Goal: Task Accomplishment & Management: Manage account settings

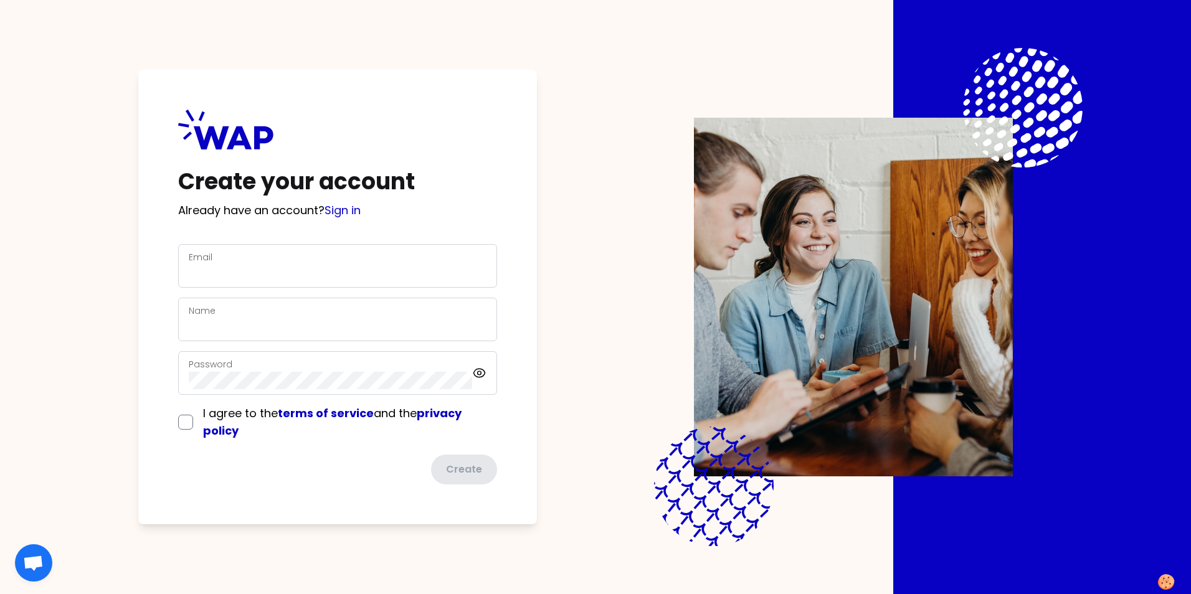
click at [321, 263] on div "Email" at bounding box center [338, 266] width 298 height 32
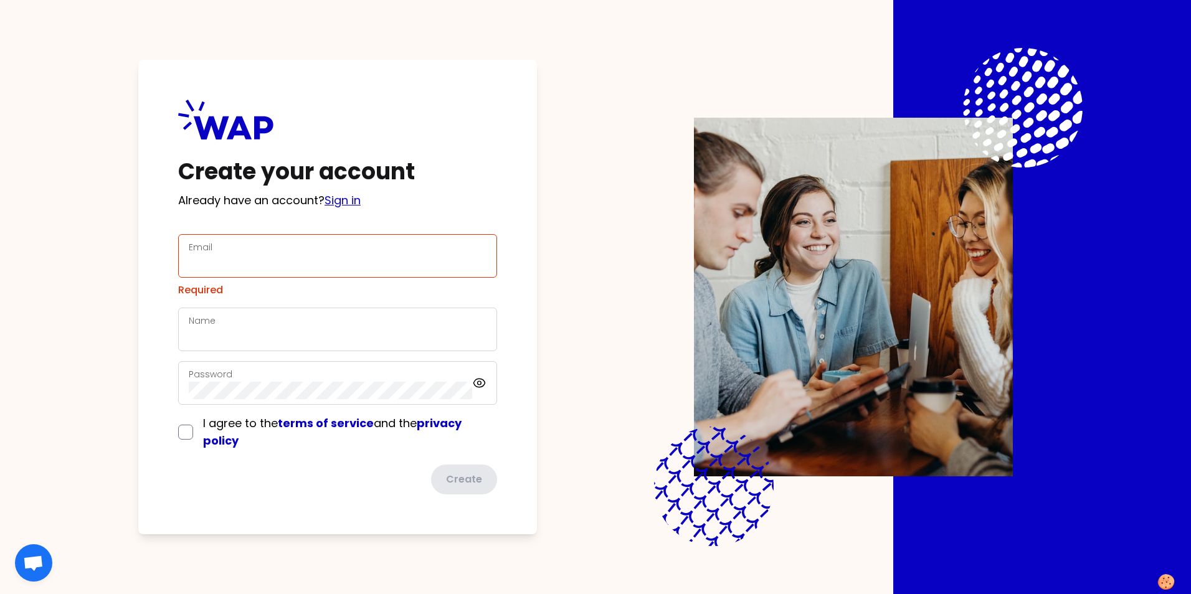
click at [346, 211] on div "Create your account Already have an account? Sign in Email Required Name Passwo…" at bounding box center [337, 297] width 399 height 475
click at [348, 203] on link "Sign in" at bounding box center [343, 200] width 36 height 16
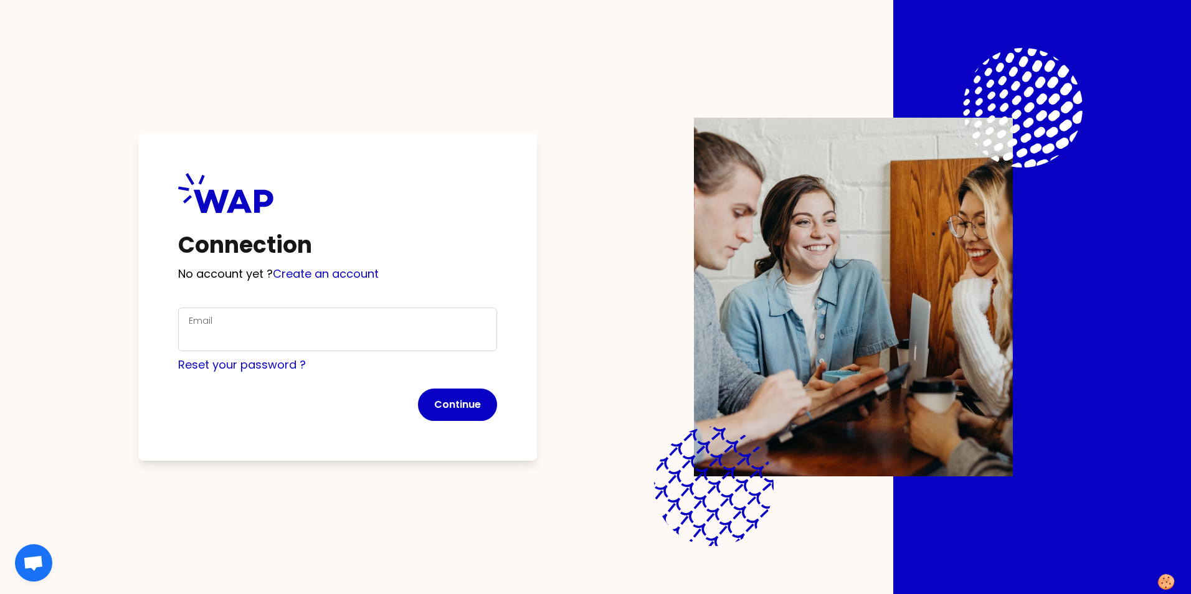
click at [334, 323] on div "Email" at bounding box center [338, 329] width 298 height 32
type input "[EMAIL_ADDRESS][DOMAIN_NAME]"
click at [477, 412] on button "Continue" at bounding box center [457, 405] width 79 height 32
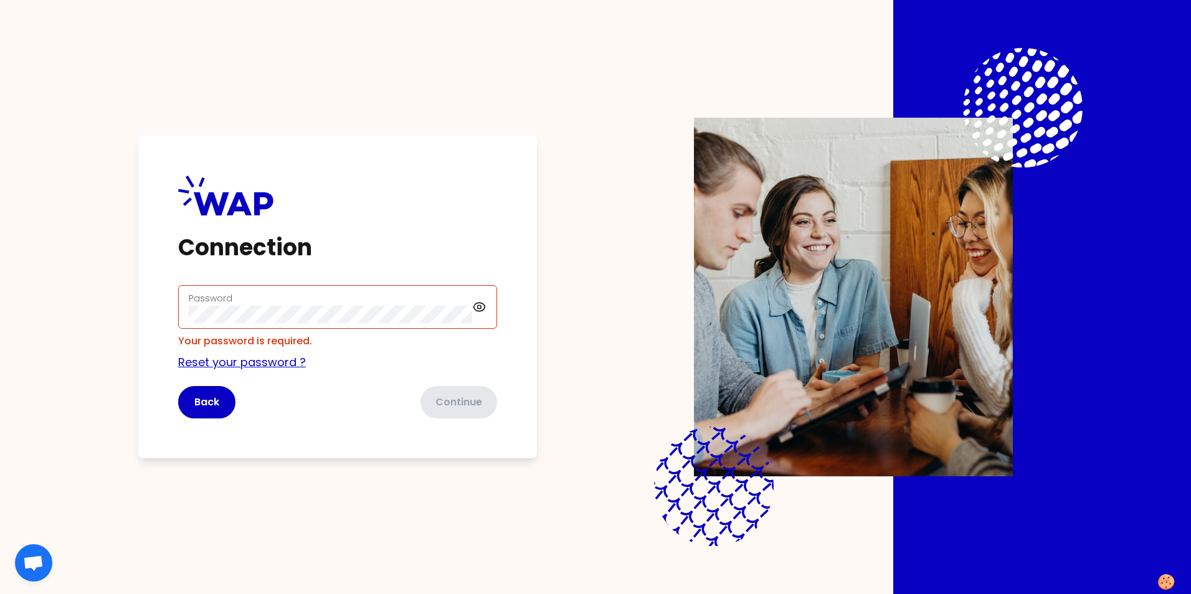
click at [260, 363] on link "Reset your password ?" at bounding box center [242, 362] width 128 height 16
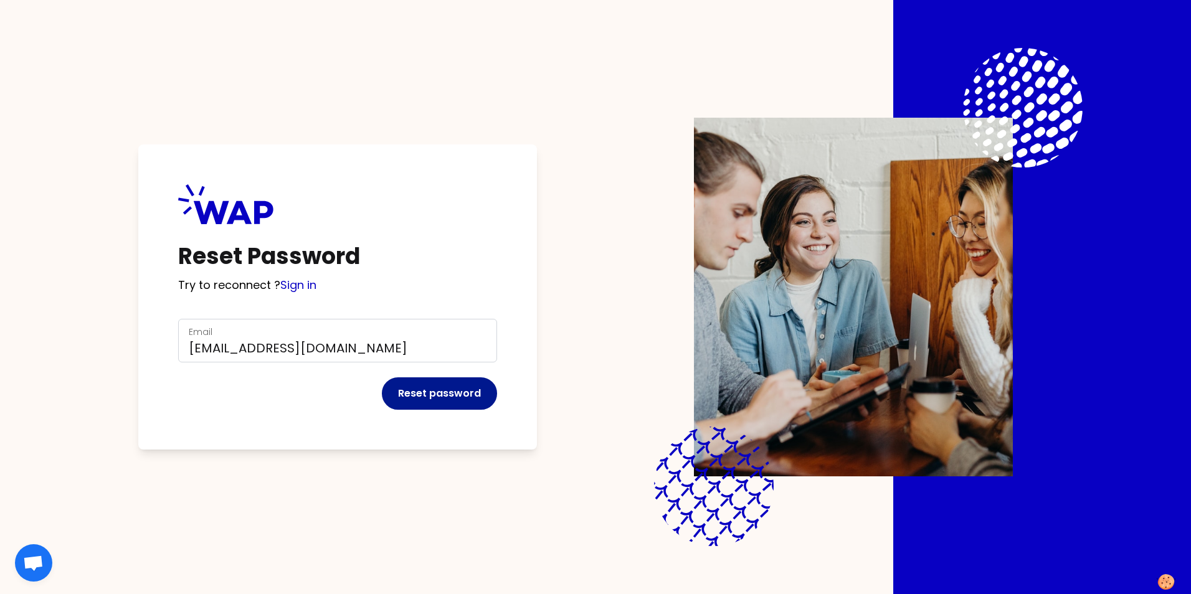
click at [448, 398] on button "Reset password" at bounding box center [439, 393] width 115 height 32
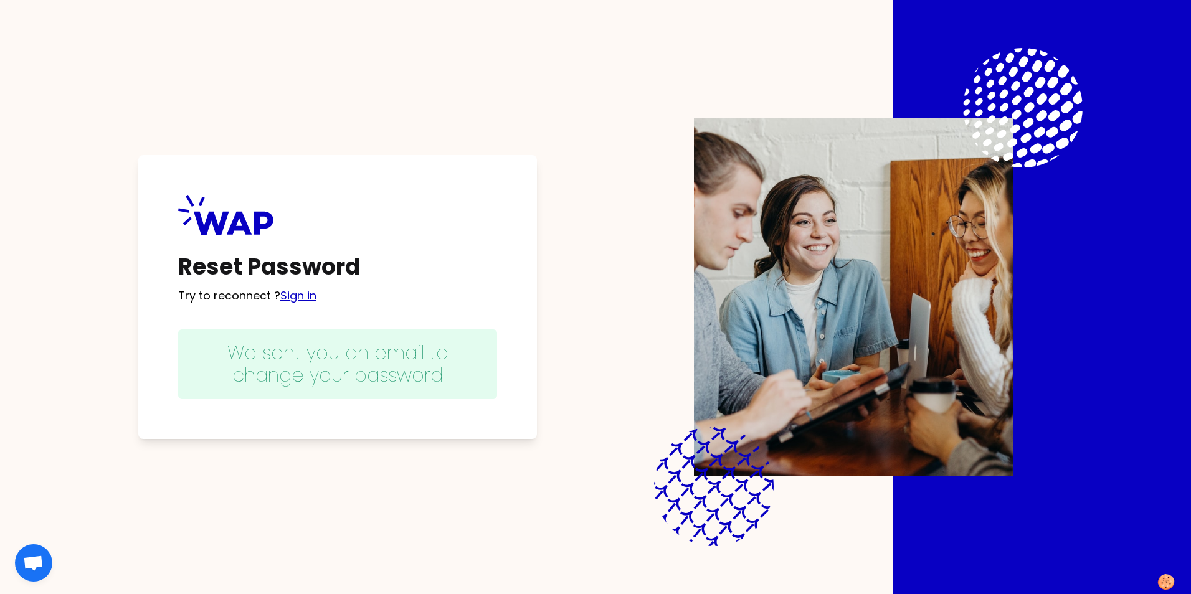
click at [293, 297] on link "Sign in" at bounding box center [298, 296] width 36 height 16
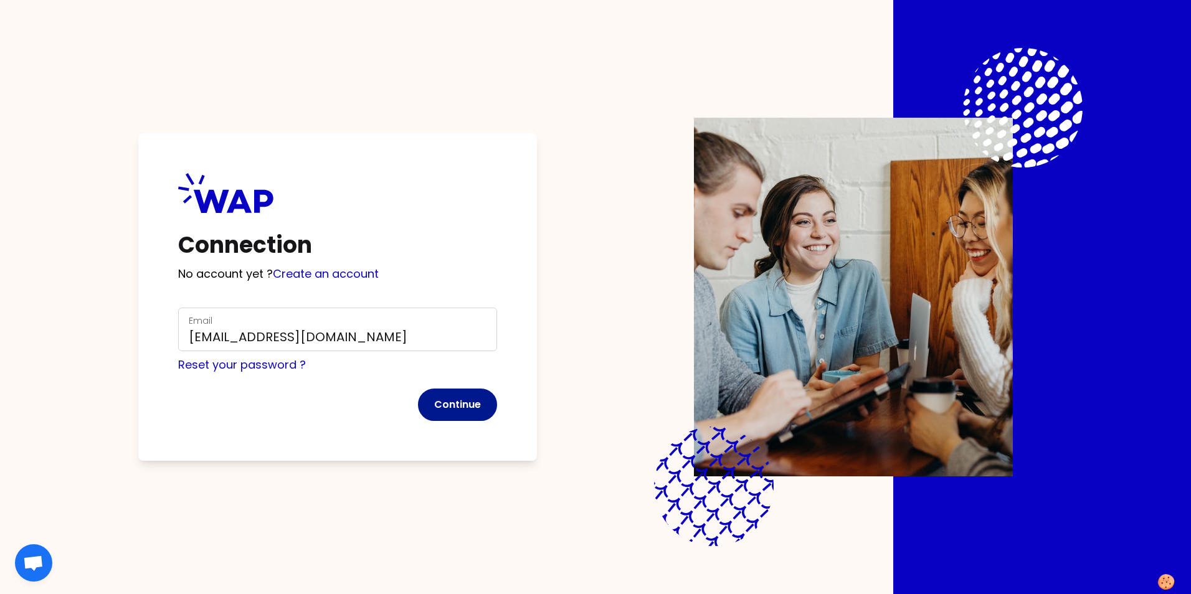
click at [438, 397] on button "Continue" at bounding box center [457, 405] width 79 height 32
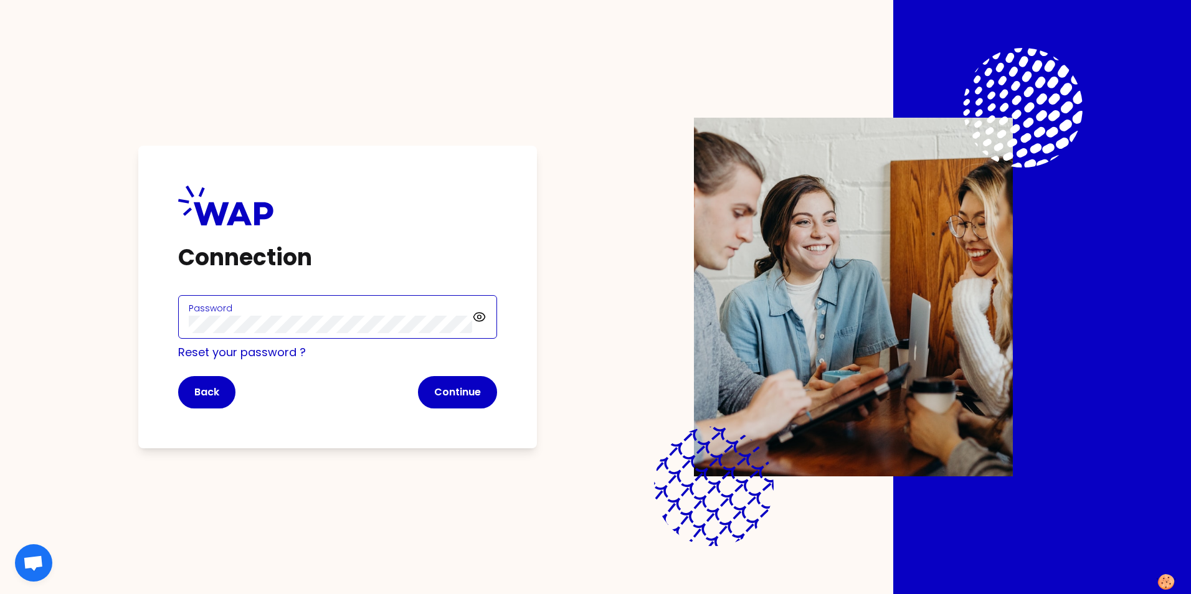
click button "Continue" at bounding box center [457, 392] width 79 height 32
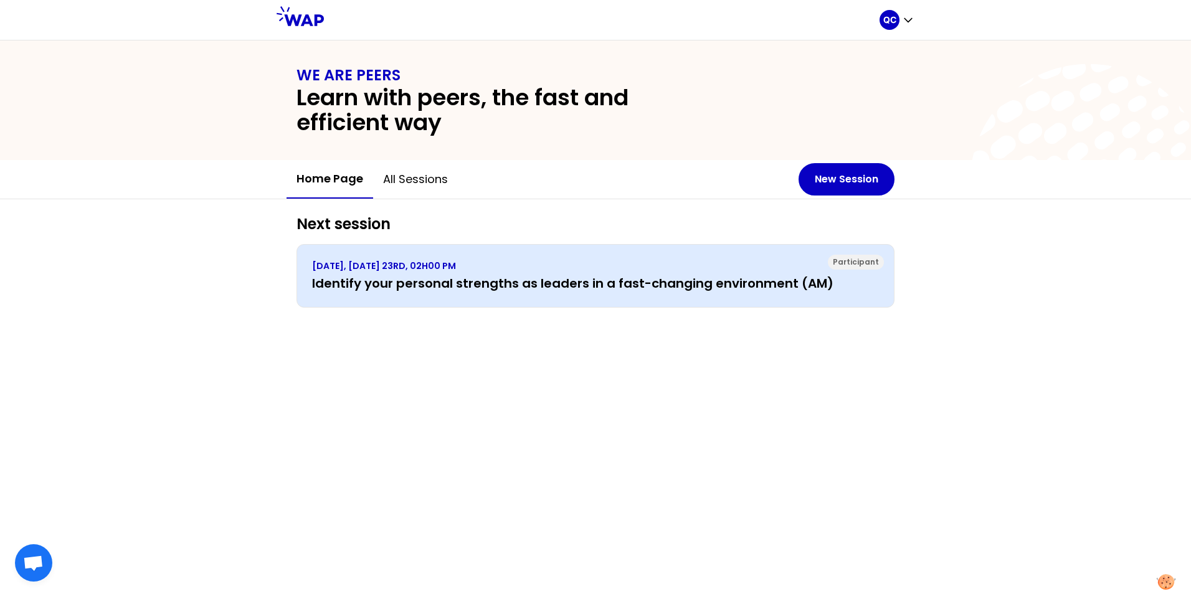
click at [500, 286] on h3 "Identify your personal strengths as leaders in a fast-changing environment (AM)" at bounding box center [595, 283] width 567 height 17
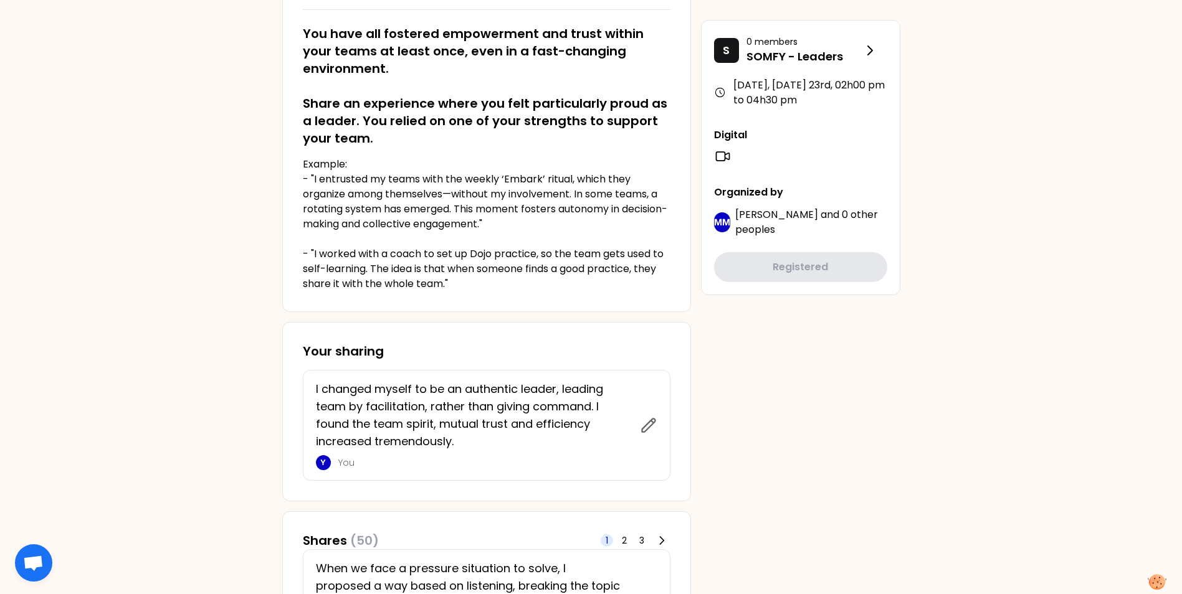
scroll to position [249, 0]
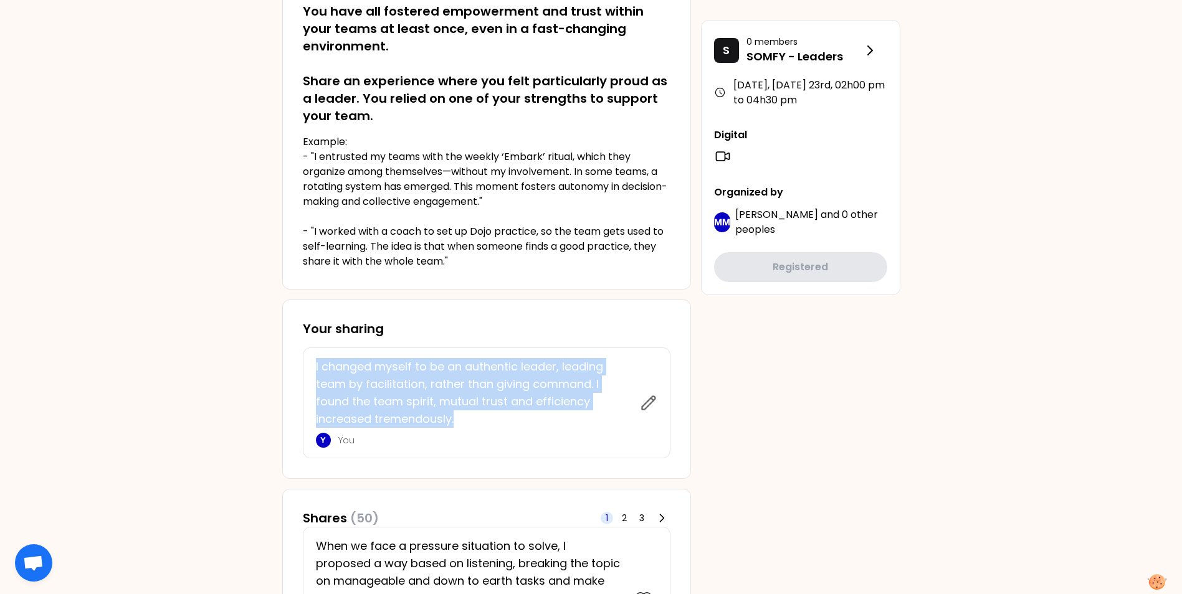
drag, startPoint x: 315, startPoint y: 369, endPoint x: 538, endPoint y: 417, distance: 228.2
click at [538, 417] on p "I changed myself to be an authentic leader, leading team by facilitation, rathe…" at bounding box center [474, 393] width 316 height 70
copy p "I changed myself to be an authentic leader, leading team by facilitation, rathe…"
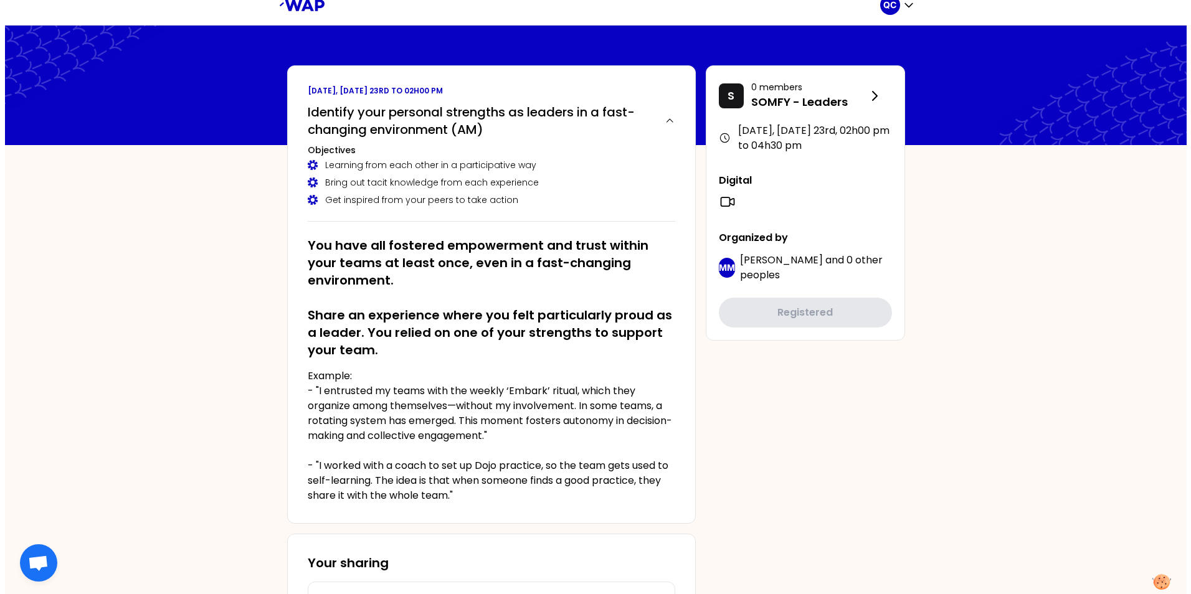
scroll to position [0, 0]
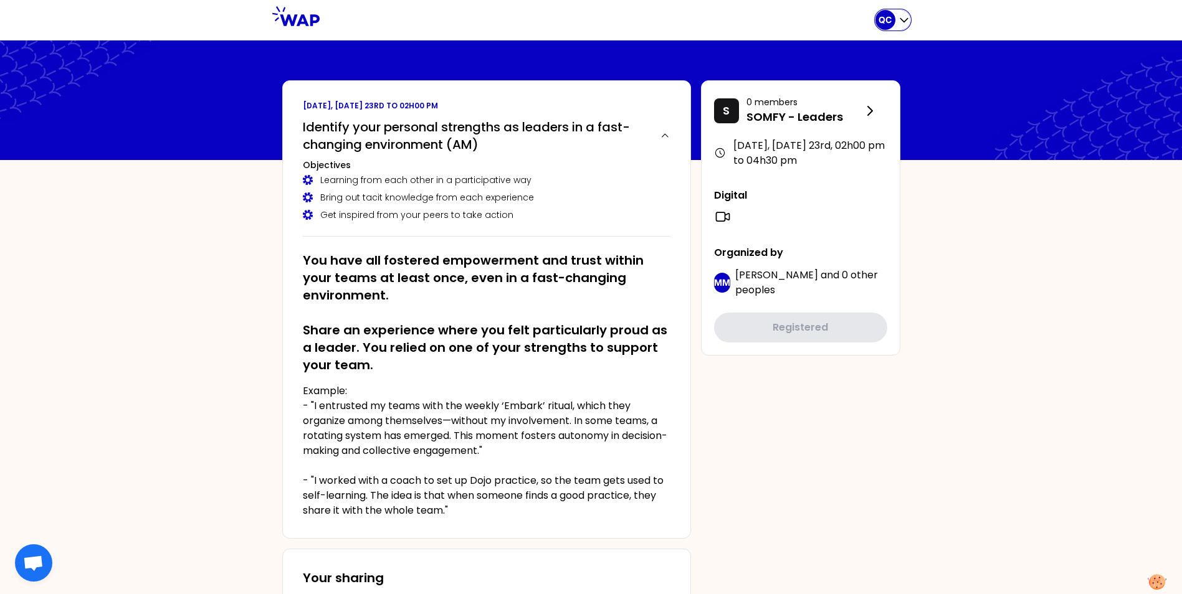
click at [900, 19] on icon "button" at bounding box center [903, 21] width 7 height 4
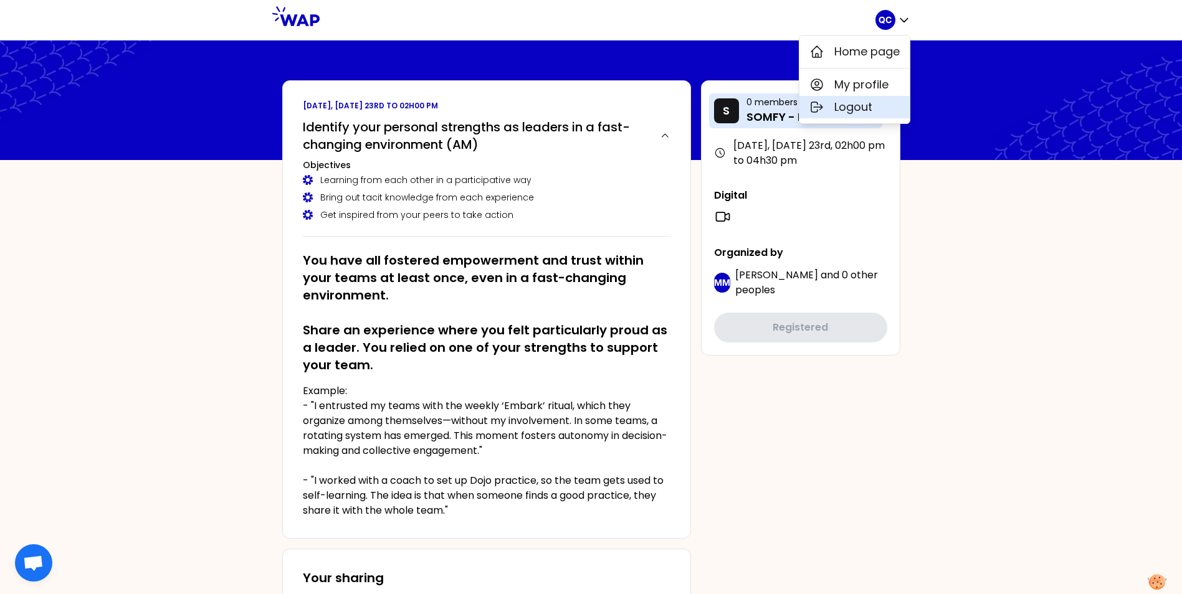
click at [856, 105] on span "Logout" at bounding box center [853, 106] width 38 height 17
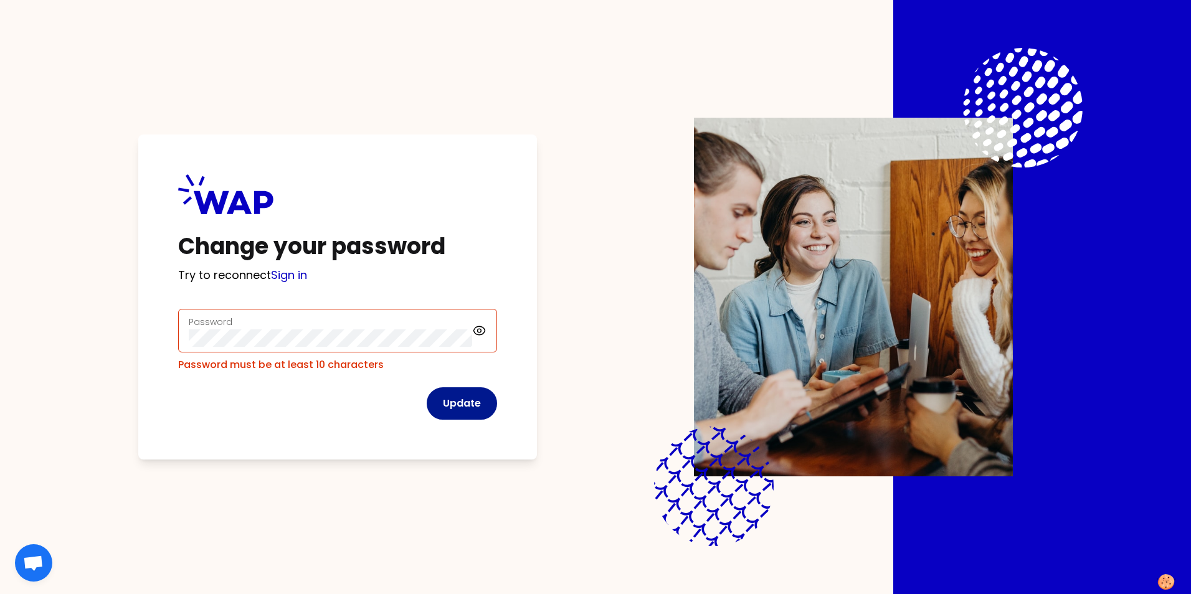
click at [453, 390] on button "Update" at bounding box center [462, 403] width 70 height 32
click at [447, 399] on button "Update" at bounding box center [462, 403] width 70 height 32
click at [164, 334] on div "Change your password Try to reconnect Sign in Password Password must be at leas…" at bounding box center [337, 297] width 399 height 325
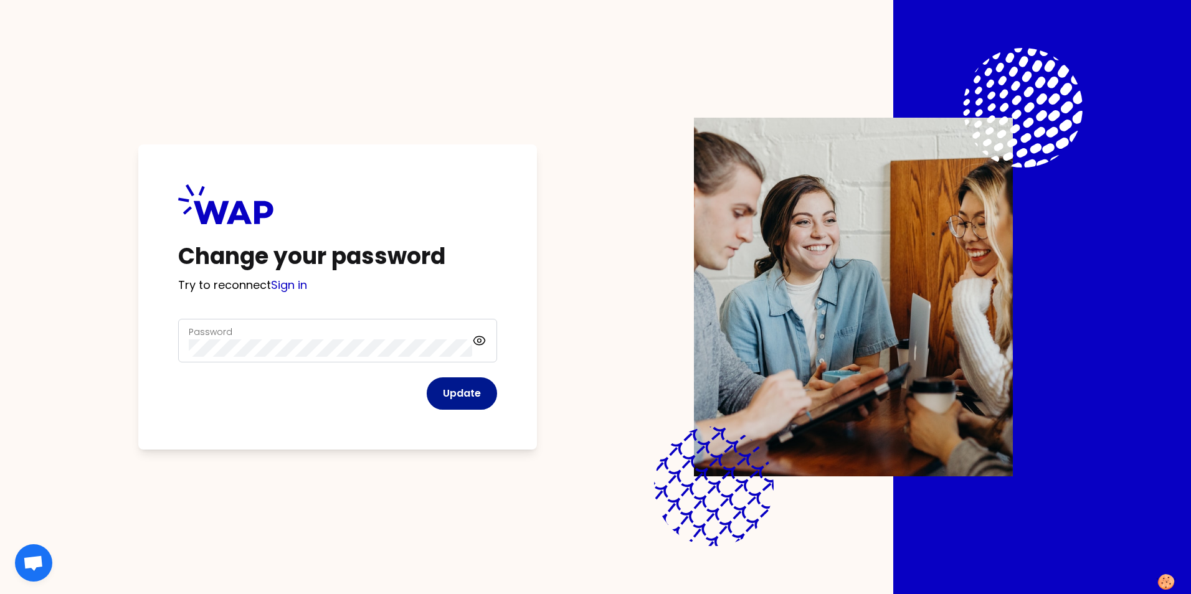
click at [468, 391] on button "Update" at bounding box center [462, 393] width 70 height 32
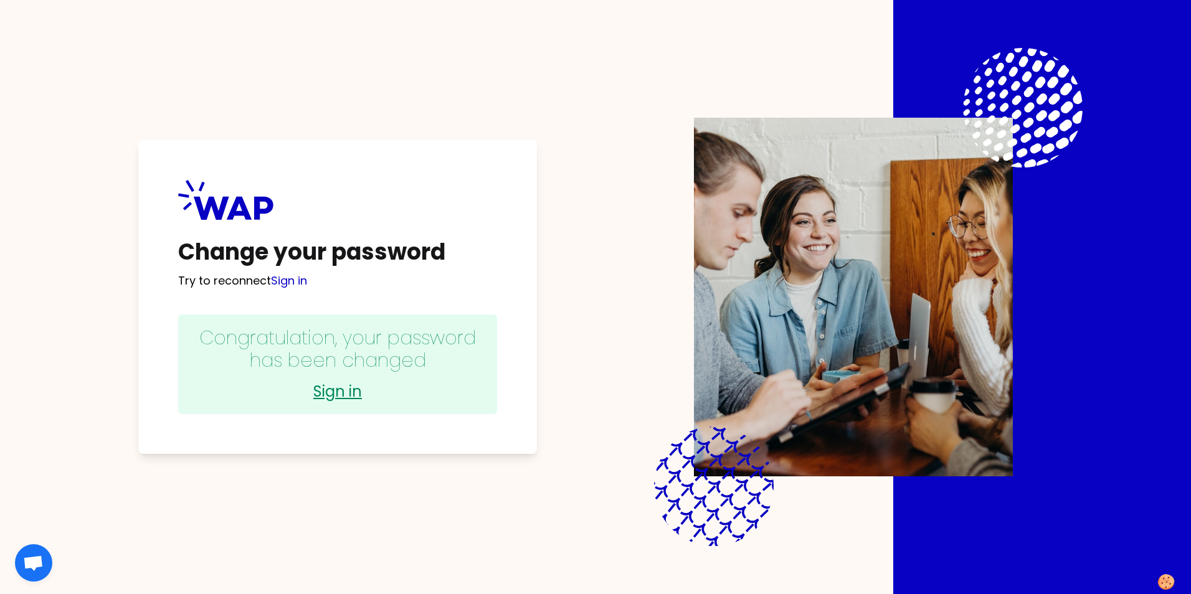
click at [334, 395] on link "Sign in" at bounding box center [338, 392] width 294 height 20
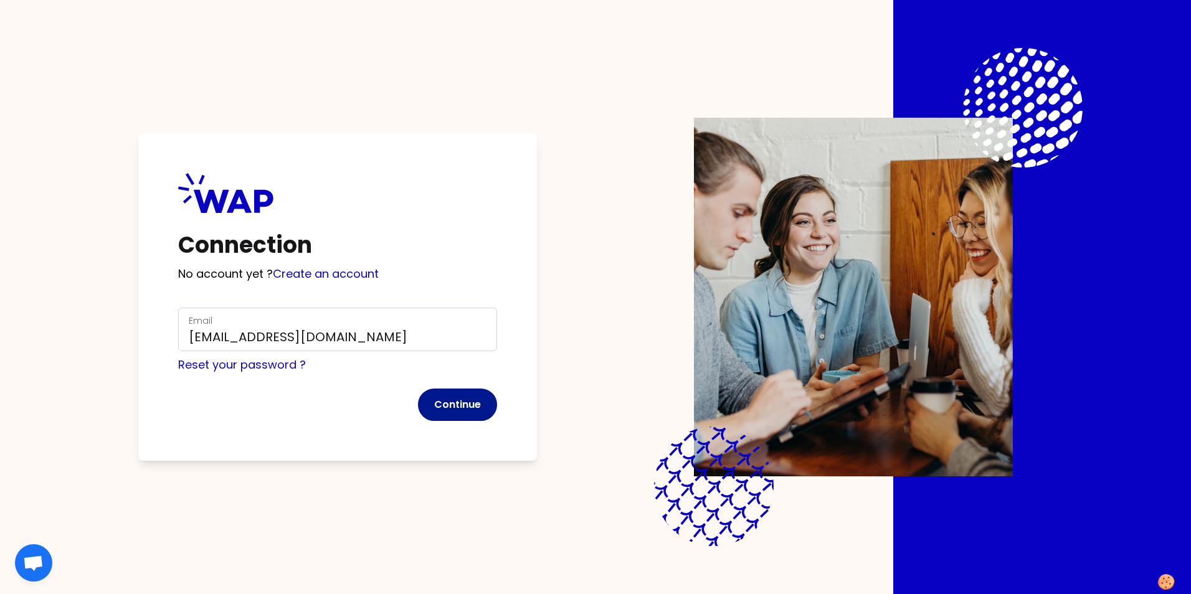
click at [448, 398] on button "Continue" at bounding box center [457, 405] width 79 height 32
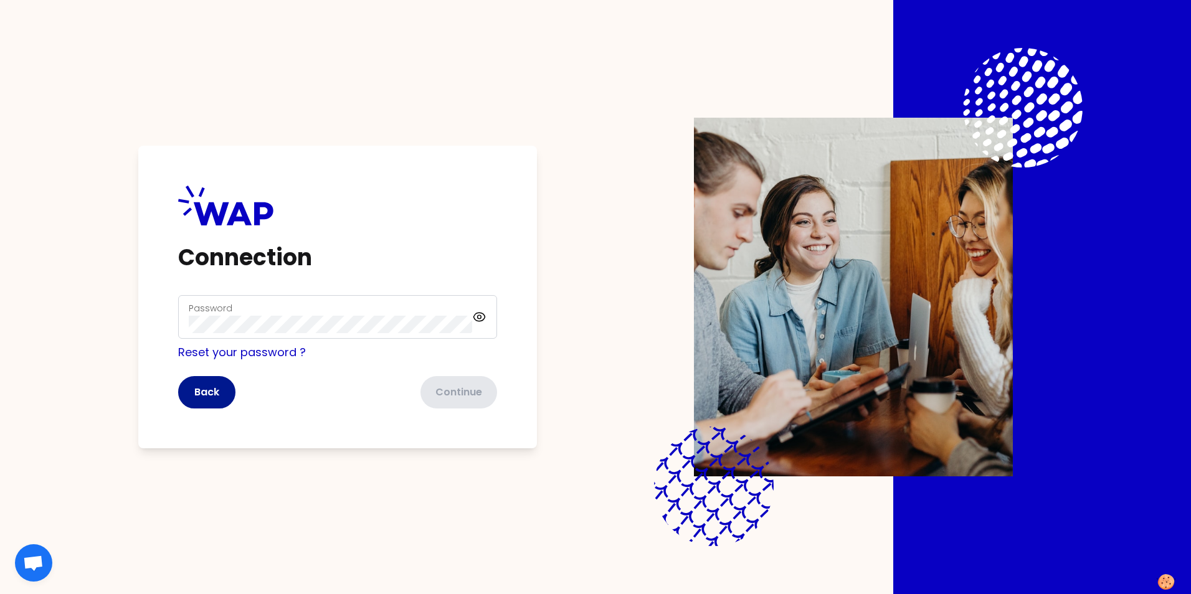
click at [212, 397] on button "Back" at bounding box center [206, 392] width 57 height 32
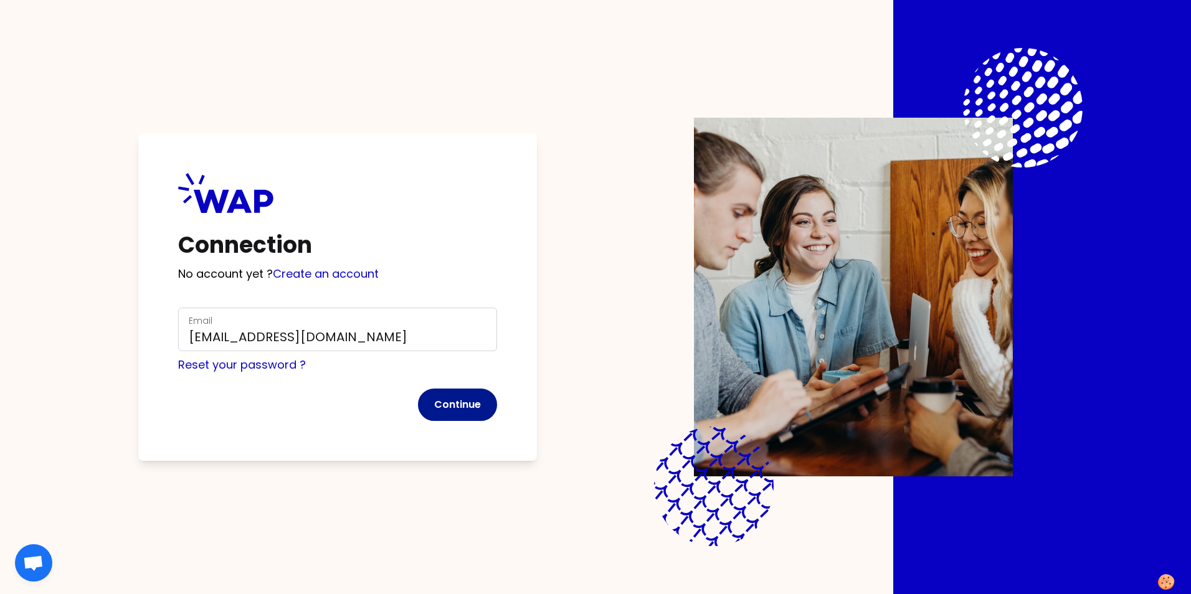
click at [445, 410] on button "Continue" at bounding box center [457, 405] width 79 height 32
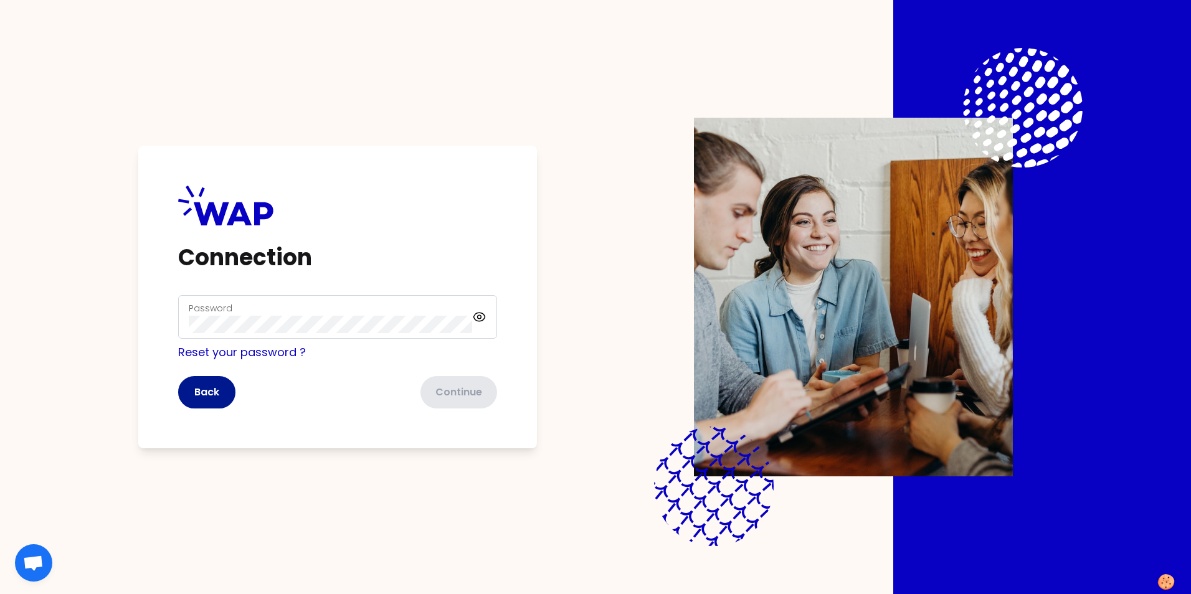
click at [209, 394] on button "Back" at bounding box center [206, 392] width 57 height 32
